Goal: Information Seeking & Learning: Learn about a topic

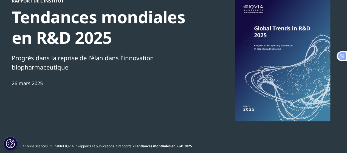
scroll to position [44, 0]
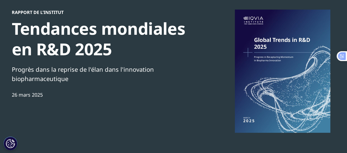
click at [250, 51] on div at bounding box center [283, 72] width 106 height 124
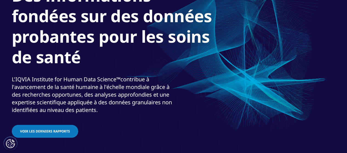
scroll to position [77, 0]
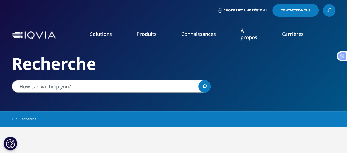
click at [325, 10] on link at bounding box center [329, 10] width 13 height 13
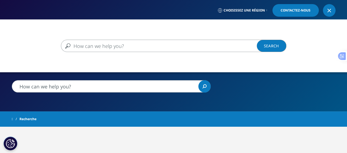
click at [127, 48] on input "Search" at bounding box center [166, 46] width 210 height 12
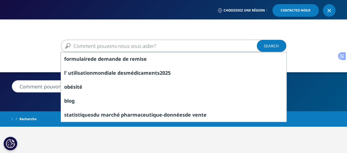
paste input "Études sur les tendances globales du marché pharmaceutique."
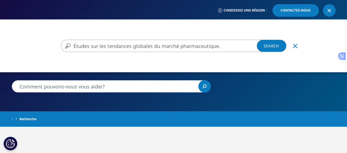
type input "Études sur les tendances globales du marché pharmaceutique."
click at [266, 44] on link "Search Loading" at bounding box center [272, 46] width 30 height 12
type input "Études sur les tendances globales du marché pharmaceutique."
click at [279, 46] on link "Search Loading" at bounding box center [272, 46] width 30 height 12
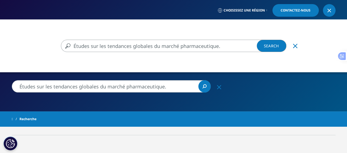
click at [265, 9] on link "Choisissez une région" at bounding box center [243, 10] width 52 height 13
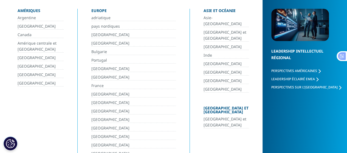
scroll to position [66, 0]
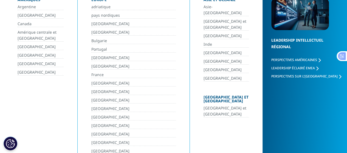
click at [219, 96] on div "[GEOGRAPHIC_DATA] et [GEOGRAPHIC_DATA]" at bounding box center [226, 101] width 45 height 10
click at [220, 106] on font "[GEOGRAPHIC_DATA] et [GEOGRAPHIC_DATA]" at bounding box center [225, 111] width 43 height 11
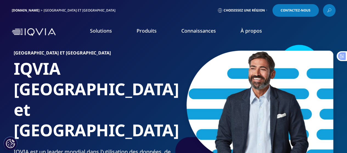
click at [329, 9] on icon at bounding box center [329, 10] width 4 height 7
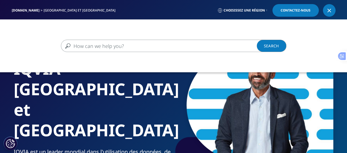
click at [157, 43] on input "Search" at bounding box center [166, 46] width 210 height 12
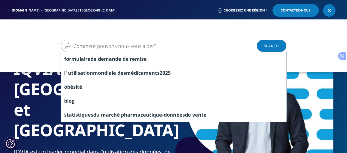
drag, startPoint x: 157, startPoint y: 43, endPoint x: 93, endPoint y: 114, distance: 95.2
click at [93, 114] on font "statistiques" at bounding box center [78, 115] width 29 height 7
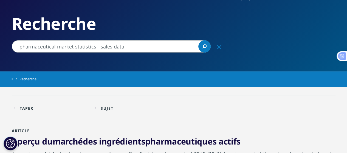
scroll to position [29, 0]
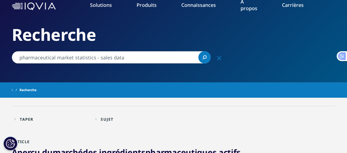
click at [131, 56] on input "pharmaceutical market statistics - sales data" at bounding box center [111, 57] width 199 height 12
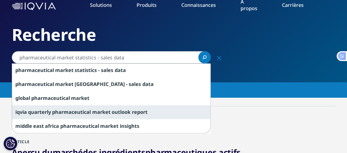
click at [138, 111] on span "report" at bounding box center [140, 112] width 16 height 7
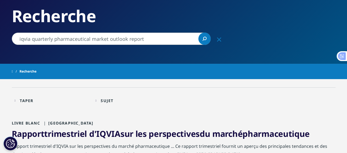
scroll to position [4, 0]
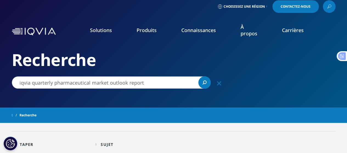
click at [54, 82] on input "iqvia quarterly pharmaceutical market outlook report" at bounding box center [111, 83] width 199 height 12
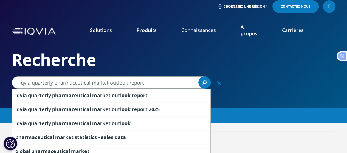
click at [146, 80] on input "iqvia quarterly pharmaceutical market outlook report" at bounding box center [111, 83] width 199 height 12
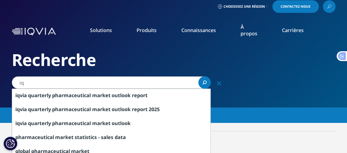
type input "i"
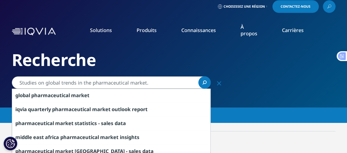
click at [204, 83] on icon "Search" at bounding box center [205, 83] width 4 height 4
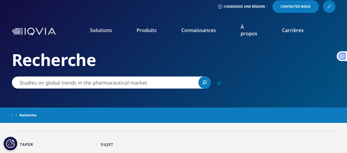
click at [20, 85] on input "Studies on global trends in the pharmaceutical market." at bounding box center [111, 83] width 199 height 12
paste input "IQVIA Institute"
click at [58, 86] on input "IQVIA Institute : on global trends in the pharmaceutical market." at bounding box center [111, 83] width 199 height 12
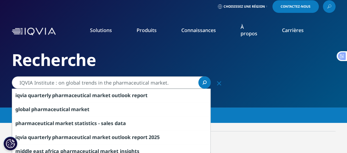
click at [114, 56] on h2 "Recherche" at bounding box center [174, 60] width 324 height 21
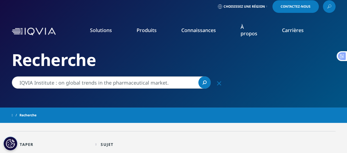
click at [58, 84] on input "IQVIA Institute : on global trends in the pharmaceutical market." at bounding box center [111, 83] width 199 height 12
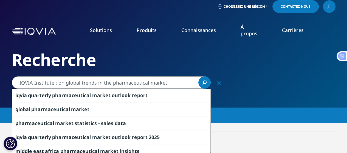
paste input "IQVIA Institute"
drag, startPoint x: 59, startPoint y: 82, endPoint x: 167, endPoint y: 83, distance: 107.9
click at [167, 83] on input "IQVIA Institute : on global trends in the pharmaceutical market." at bounding box center [111, 83] width 199 height 12
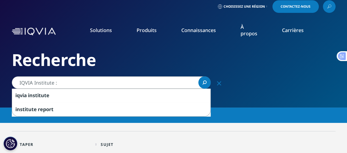
paste input "Studies on global trends in the pharmaceutical market."
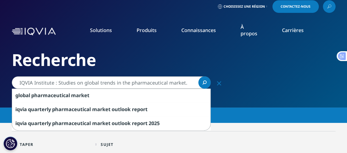
type input "IQVIA Institute : Studies on global trends in the pharmaceutical market."
click at [208, 86] on link "Search Loading" at bounding box center [205, 83] width 12 height 12
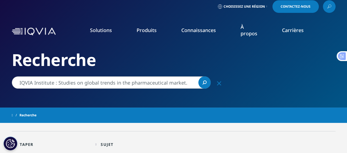
click at [205, 83] on icon "Search" at bounding box center [205, 83] width 4 height 4
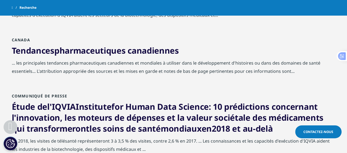
scroll to position [209, 0]
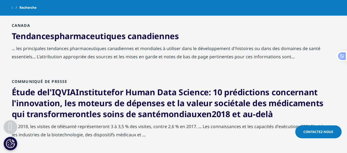
click at [164, 99] on font ": 10 prédictions concernant l'innovation, les moteurs de dépenses et la valeur …" at bounding box center [168, 103] width 312 height 33
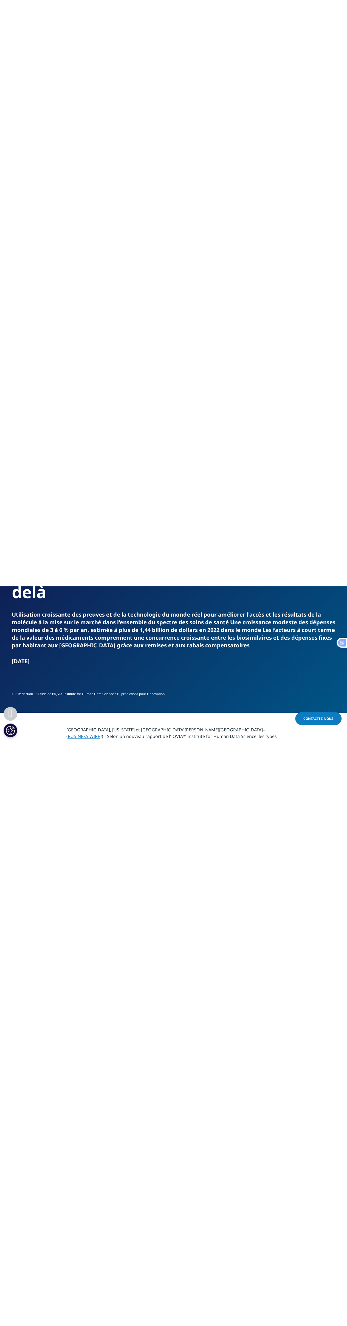
scroll to position [190, 0]
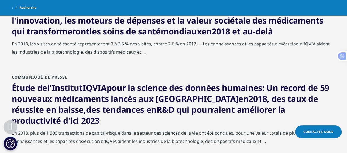
scroll to position [297, 0]
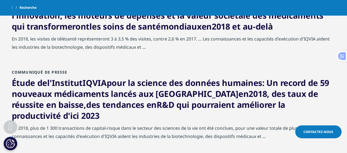
click at [140, 86] on font "pour la science des données humaines" at bounding box center [185, 82] width 156 height 11
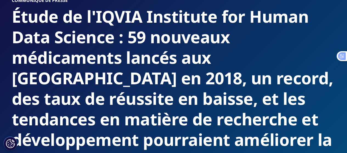
scroll to position [51, 0]
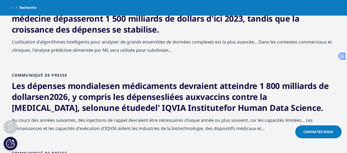
scroll to position [472, 0]
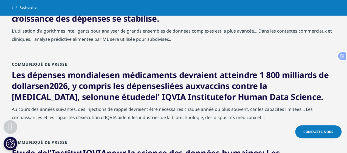
click at [123, 80] on font "2026, y compris les dépenses" at bounding box center [107, 85] width 116 height 11
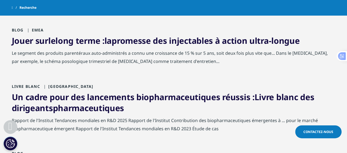
scroll to position [695, 0]
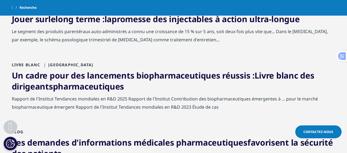
click at [108, 81] on font "pharmaceutiques" at bounding box center [88, 86] width 71 height 11
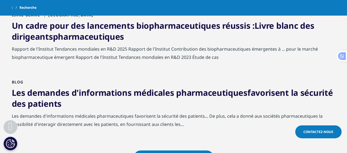
scroll to position [717, 0]
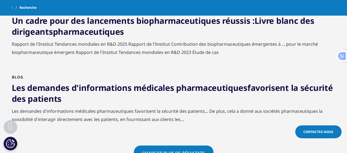
click at [104, 82] on font "Les demandes d'informations médicales pharmaceutiques" at bounding box center [130, 87] width 236 height 11
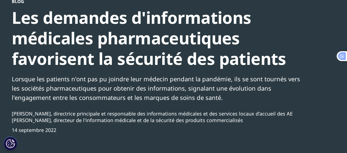
scroll to position [66, 0]
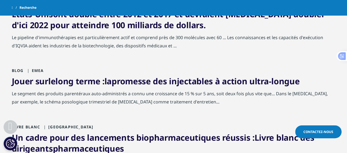
scroll to position [644, 0]
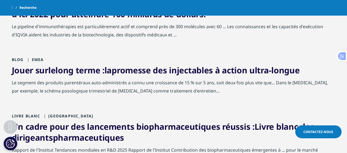
click at [104, 121] on font "Un cadre pour des lancements biopharmaceutiques réussis :" at bounding box center [133, 126] width 243 height 11
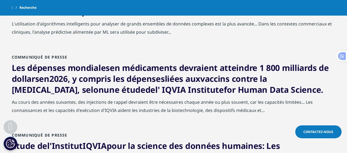
scroll to position [468, 0]
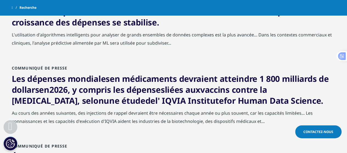
click at [149, 84] on font "2026, y compris les dépenses" at bounding box center [107, 89] width 116 height 11
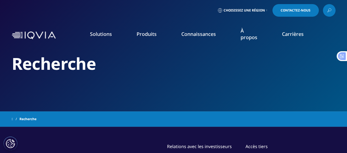
click at [329, 8] on icon at bounding box center [329, 10] width 4 height 7
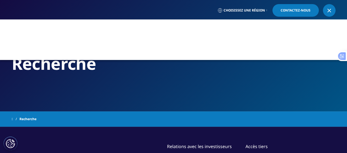
click at [126, 41] on div at bounding box center [173, 39] width 347 height 41
click at [26, 120] on div at bounding box center [173, 95] width 347 height 153
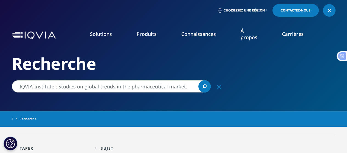
click at [54, 98] on font "Preuves du monde réel" at bounding box center [36, 98] width 44 height 5
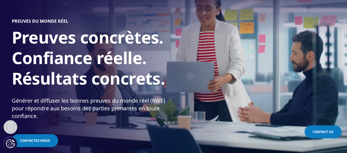
scroll to position [84, 0]
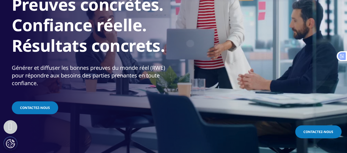
click at [46, 109] on font "Contactez-nous" at bounding box center [35, 108] width 30 height 5
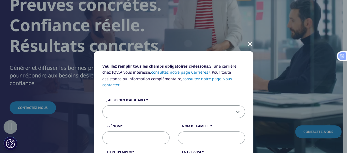
click at [247, 43] on div at bounding box center [250, 43] width 6 height 15
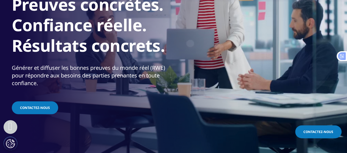
click at [40, 110] on link "Contactez-nous" at bounding box center [35, 108] width 46 height 13
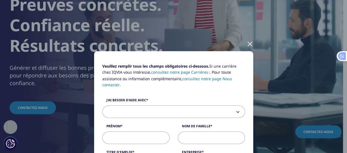
click at [248, 44] on div at bounding box center [250, 43] width 6 height 15
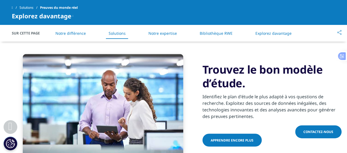
scroll to position [439, 0]
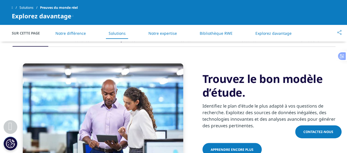
click at [243, 149] on font "Apprendre encore plus" at bounding box center [232, 149] width 43 height 5
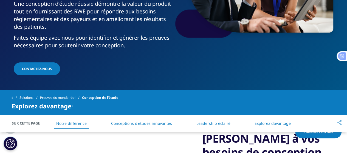
scroll to position [139, 0]
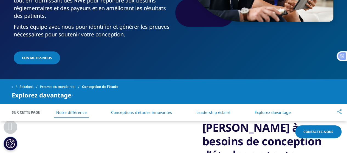
click at [275, 111] on font "Explorez davantage" at bounding box center [273, 112] width 36 height 5
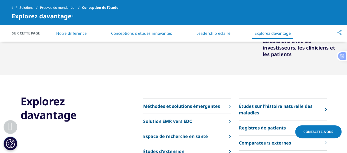
scroll to position [741, 0]
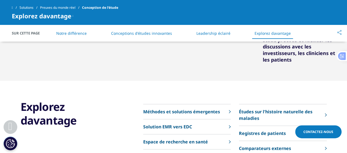
click at [199, 109] on font "Méthodes et solutions émergentes" at bounding box center [181, 112] width 77 height 6
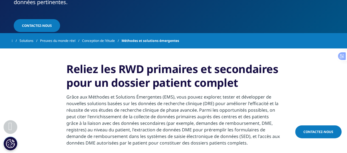
scroll to position [209, 0]
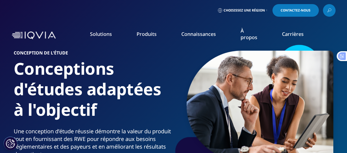
click at [288, 37] on font "Carrières" at bounding box center [293, 34] width 22 height 7
click at [296, 35] on font "Carrières" at bounding box center [293, 34] width 22 height 7
click at [328, 11] on icon at bounding box center [329, 10] width 4 height 7
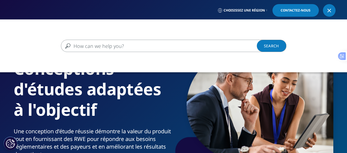
click at [117, 45] on input "Search" at bounding box center [166, 46] width 210 height 12
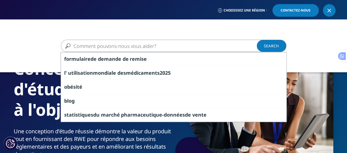
paste input "Studies on global trends in the pharmaceutical market."
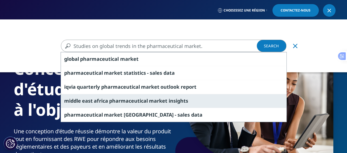
type input "Studies on global trends in the pharmaceutical market."
click at [206, 104] on div "middle east africa pharmaceutical market insights" at bounding box center [174, 101] width 226 height 14
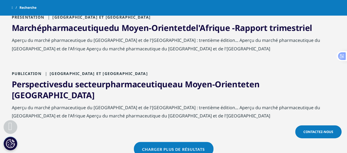
scroll to position [597, 0]
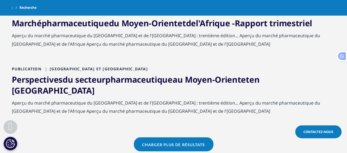
click at [136, 85] on font "pharmaceutique" at bounding box center [138, 79] width 67 height 11
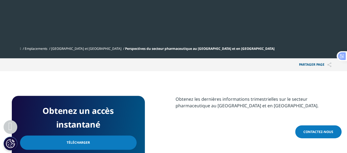
scroll to position [249, 0]
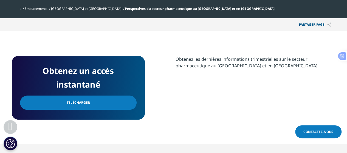
click at [72, 100] on font "Télécharger" at bounding box center [78, 102] width 23 height 5
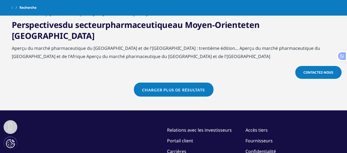
scroll to position [674, 0]
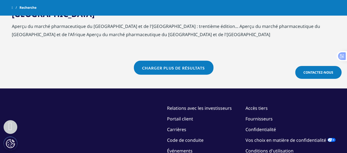
click at [195, 61] on link "Charger plus de résultats" at bounding box center [174, 68] width 80 height 14
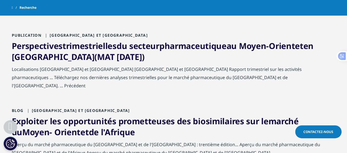
scroll to position [780, 0]
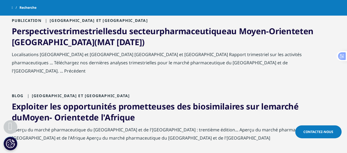
click at [95, 101] on font "Exploiter les opportunités prometteuses des biosimilaires sur le" at bounding box center [140, 106] width 257 height 11
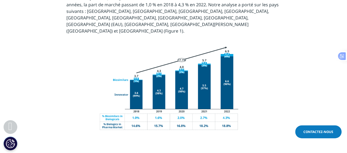
scroll to position [439, 0]
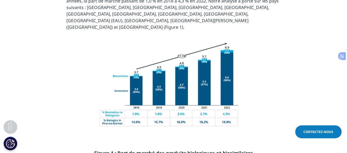
click at [174, 100] on img at bounding box center [168, 90] width 150 height 99
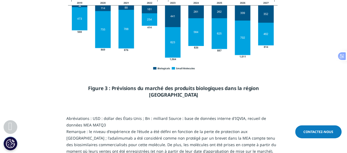
scroll to position [1299, 0]
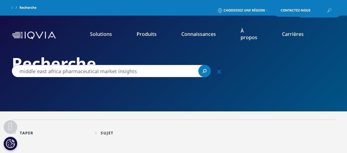
scroll to position [735, 0]
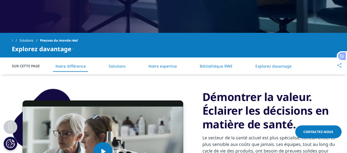
scroll to position [209, 0]
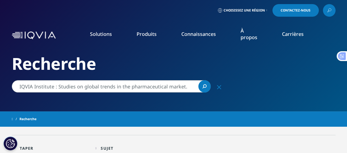
click at [200, 89] on link "Search Loading" at bounding box center [205, 86] width 12 height 12
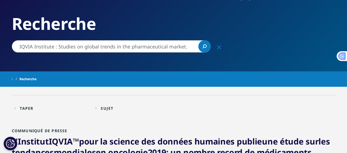
scroll to position [91, 0]
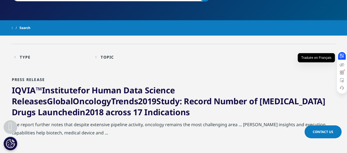
click at [341, 57] on icon at bounding box center [341, 55] width 5 height 5
click at [340, 56] on icon at bounding box center [341, 55] width 5 height 5
click at [339, 56] on div at bounding box center [342, 56] width 8 height 8
click at [344, 57] on icon at bounding box center [342, 56] width 4 height 4
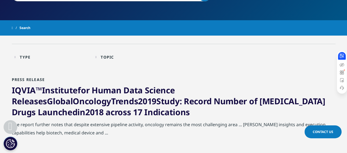
click at [343, 57] on icon at bounding box center [341, 55] width 5 height 5
click at [343, 58] on icon at bounding box center [341, 55] width 5 height 5
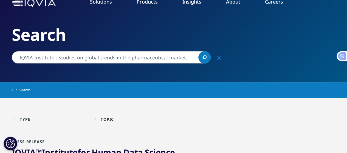
scroll to position [0, 0]
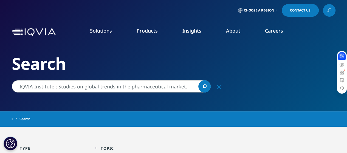
click at [340, 57] on icon at bounding box center [341, 55] width 5 height 5
click at [340, 57] on icon at bounding box center [341, 56] width 5 height 5
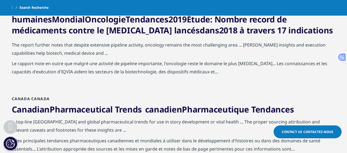
scroll to position [201, 0]
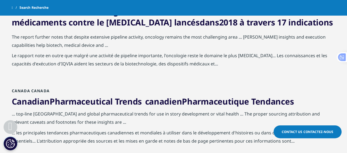
click at [168, 96] on wpstranslate-tanslation-text "canadien Pharmaceutique Tendances" at bounding box center [219, 101] width 149 height 11
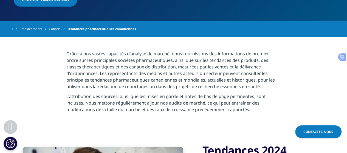
scroll to position [172, 0]
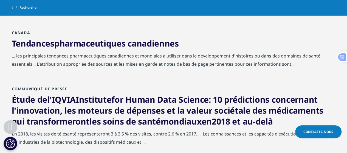
scroll to position [212, 0]
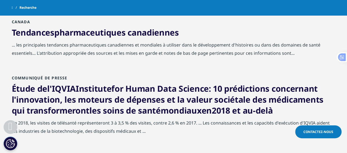
click at [202, 110] on font "mondiaux" at bounding box center [181, 110] width 41 height 11
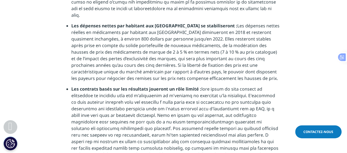
scroll to position [977, 0]
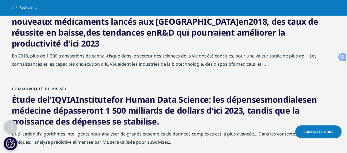
scroll to position [370, 0]
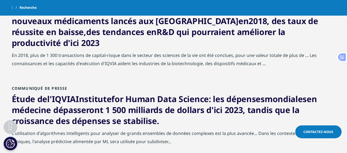
click at [170, 103] on font "en médecine dépasseront 1 500 milliards de dollars d'ici 2023, tandis que la cr…" at bounding box center [165, 110] width 306 height 33
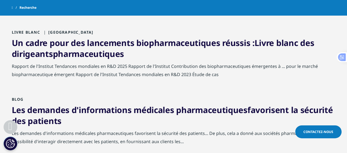
scroll to position [732, 0]
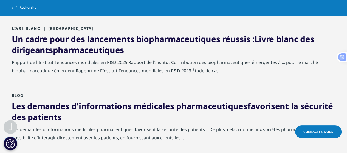
click at [104, 101] on font "Les demandes d'informations médicales pharmaceutiques" at bounding box center [130, 106] width 236 height 11
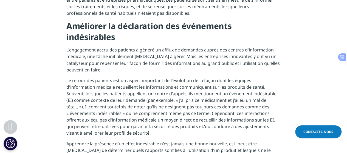
scroll to position [457, 0]
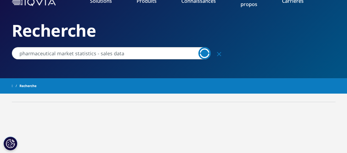
scroll to position [29, 0]
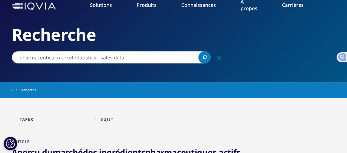
type input "iqvia quarterly pharmaceutical market outlook report"
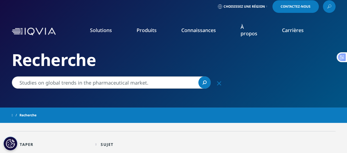
type input "IQVIA Institute : on global trends in the pharmaceutical market."
click at [203, 82] on icon "Search" at bounding box center [205, 83] width 4 height 4
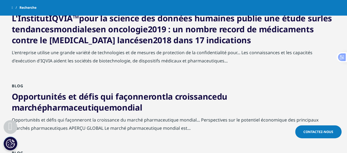
scroll to position [319, 0]
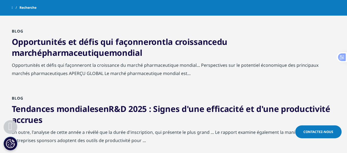
click at [157, 40] on font "Opportunités et défis qui façonneront" at bounding box center [89, 41] width 154 height 11
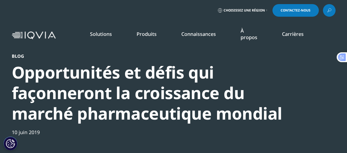
click at [61, 35] on nav "Solutions trouver rapidement une capacité Clear Search Loading SOLUTIONS Recher…" at bounding box center [197, 35] width 278 height 32
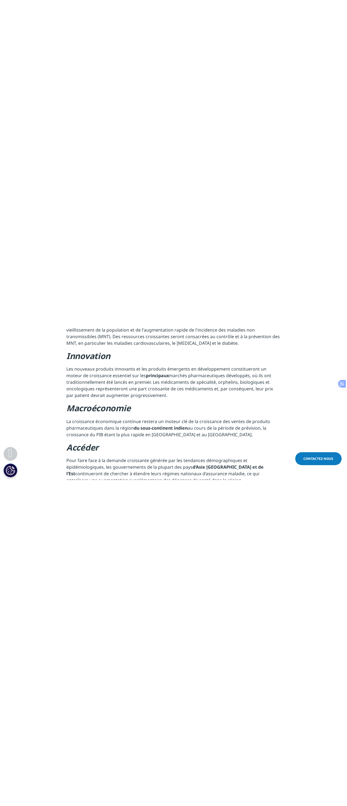
scroll to position [417, 0]
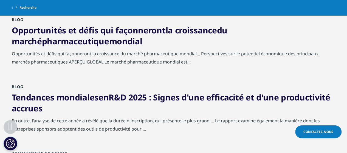
scroll to position [319, 0]
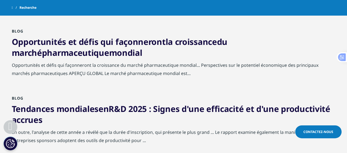
click at [222, 109] on font "R&D 2025 : Signes d'une efficacité et d'une productivité accrues" at bounding box center [171, 115] width 319 height 22
click at [181, 110] on font "R&D 2025 : Signes d'une efficacité et d'une productivité accrues" at bounding box center [171, 115] width 319 height 22
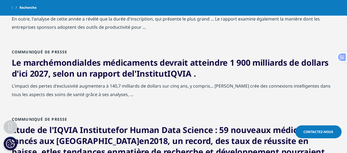
scroll to position [458, 0]
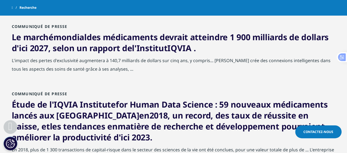
click at [126, 40] on font "des médicaments devrait atteindre 1 900 milliards de dollars d'ici 2027, selon …" at bounding box center [170, 43] width 317 height 22
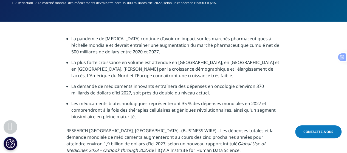
scroll to position [161, 0]
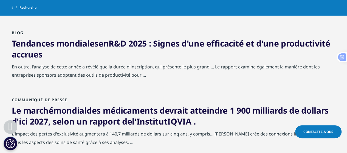
scroll to position [381, 0]
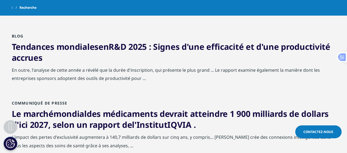
click at [181, 48] on font "R&D 2025 : Signes d'une efficacité et d'une productivité accrues" at bounding box center [171, 52] width 319 height 22
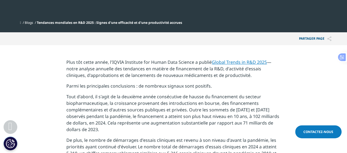
scroll to position [187, 0]
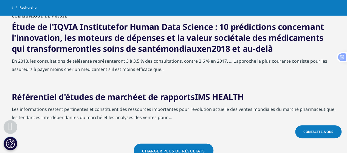
scroll to position [685, 0]
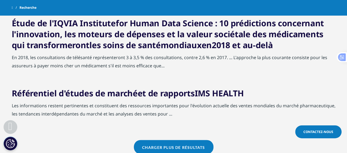
click at [167, 93] on font "et de rapports" at bounding box center [166, 93] width 57 height 11
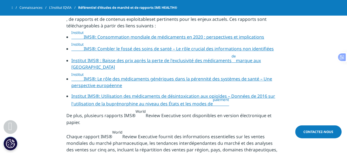
scroll to position [187, 0]
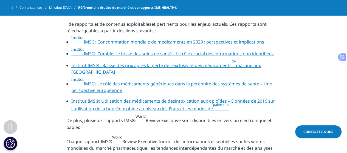
click at [160, 45] on font ": Consommation mondiale de médicaments en 2020 : perspectives et implications" at bounding box center [179, 42] width 169 height 6
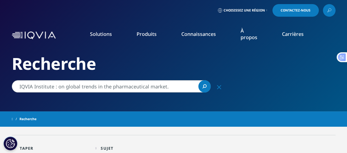
click at [171, 88] on input "IQVIA Institute : on global trends in the pharmaceutical market." at bounding box center [111, 86] width 199 height 12
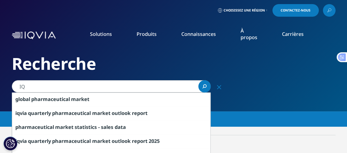
type input "I"
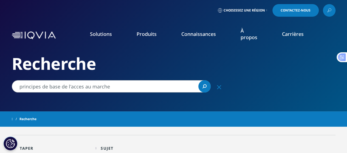
click at [77, 88] on input "principes de base de l'acces au marche" at bounding box center [111, 86] width 199 height 12
click at [210, 88] on link "Search Loading" at bounding box center [205, 86] width 12 height 12
drag, startPoint x: 19, startPoint y: 88, endPoint x: 113, endPoint y: 90, distance: 93.9
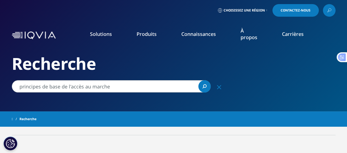
click at [113, 90] on input "principes de base de l'accès au marche" at bounding box center [111, 86] width 199 height 12
click at [324, 64] on h2 "Recherche" at bounding box center [174, 64] width 324 height 21
click at [109, 88] on input "principes de base de l'accès au marche" at bounding box center [111, 86] width 199 height 12
type input "p"
click at [202, 88] on link "Search Loading" at bounding box center [205, 86] width 12 height 12
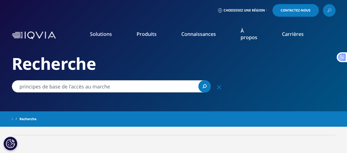
click at [113, 84] on input "principes de base de l'accès au marche" at bounding box center [111, 86] width 199 height 12
type input "p"
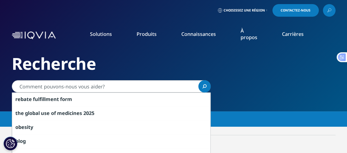
paste input "Basic principles of market access"
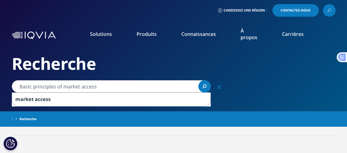
type input "Basic principles of market access"
click at [202, 85] on link "Search Loading" at bounding box center [205, 86] width 12 height 12
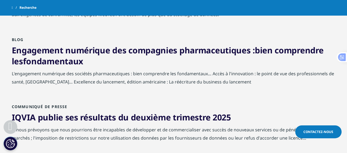
scroll to position [322, 0]
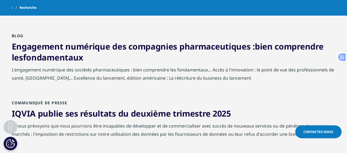
click at [77, 52] on font "fondamentaux" at bounding box center [53, 57] width 60 height 11
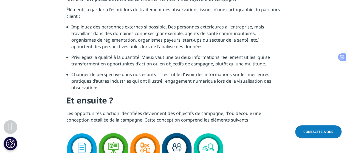
scroll to position [1135, 0]
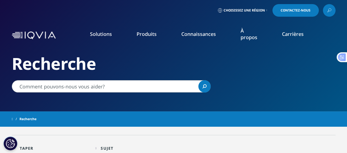
click at [45, 86] on input "Recherche" at bounding box center [111, 86] width 199 height 12
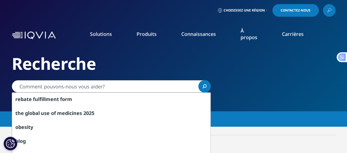
paste input "Global Guidelines on Market Access and Pricing"
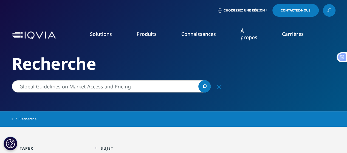
type input "Global Guidelines on Market Access and Pricing"
click at [202, 86] on link "Search Loading" at bounding box center [205, 86] width 12 height 12
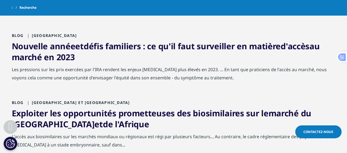
scroll to position [117, 0]
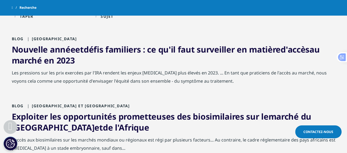
click at [96, 49] on font "défis familiers : ce qu'il faut surveiller en matière" at bounding box center [182, 49] width 197 height 11
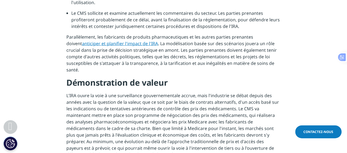
scroll to position [534, 0]
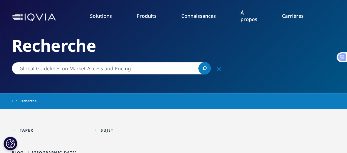
scroll to position [11, 0]
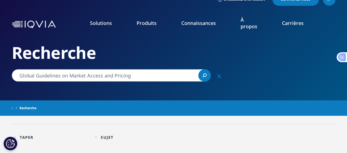
click at [202, 77] on link "Search Loading" at bounding box center [205, 75] width 12 height 12
click at [202, 77] on icon "Loading" at bounding box center [204, 75] width 13 height 13
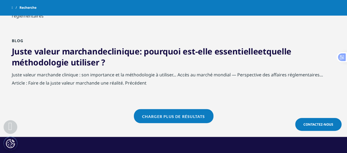
scroll to position [706, 0]
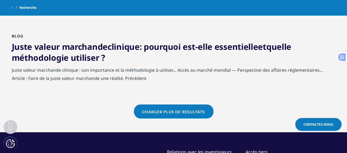
click at [77, 48] on font "Juste valeur marchande" at bounding box center [60, 46] width 96 height 11
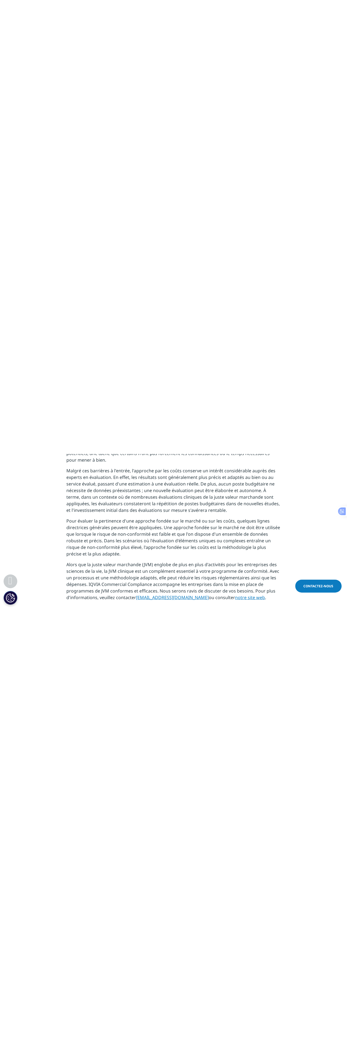
scroll to position [644, 0]
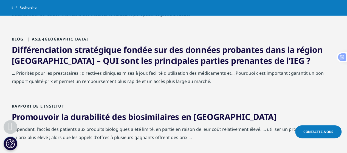
scroll to position [377, 0]
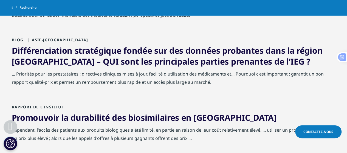
click at [108, 52] on font "Différenciation stratégique fondée sur des données probantes dans la région [GE…" at bounding box center [167, 56] width 311 height 22
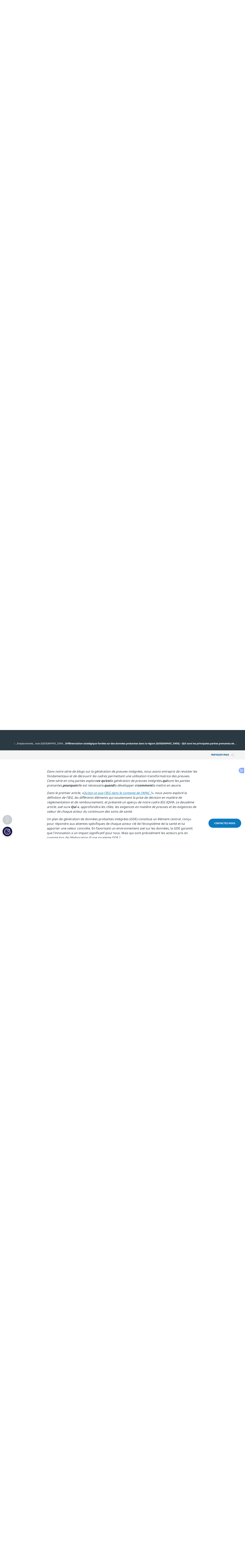
scroll to position [157, 0]
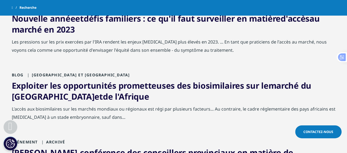
scroll to position [143, 0]
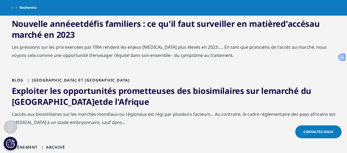
click at [87, 90] on font "Exploiter les opportunités prometteuses des biosimilaires sur le" at bounding box center [140, 90] width 257 height 11
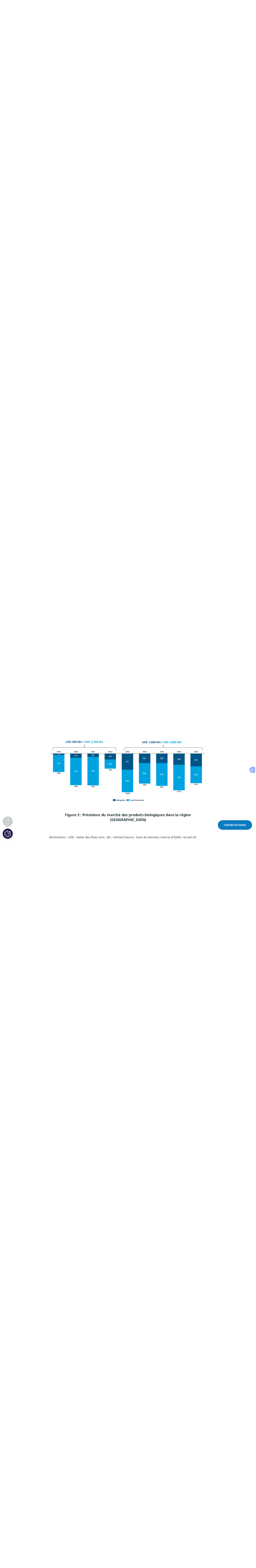
scroll to position [928, 0]
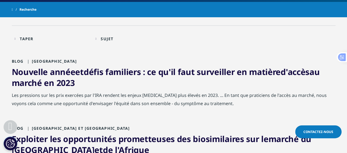
click at [57, 76] on font "Nouvelle année" at bounding box center [44, 71] width 64 height 11
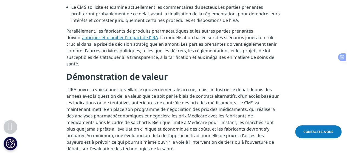
scroll to position [542, 0]
